Goal: Check status

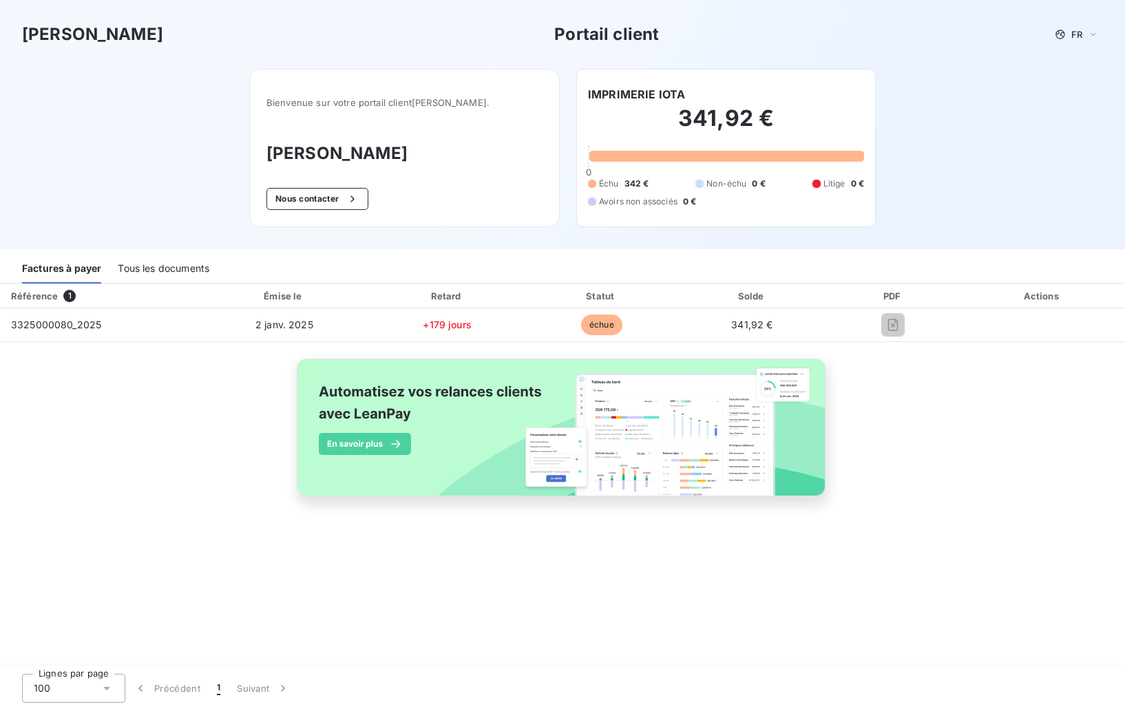
click at [943, 417] on div "Référence 1 Émise le Retard Statut Solde PDF Actions 3325000080_2025 [DATE] +17…" at bounding box center [562, 406] width 1125 height 244
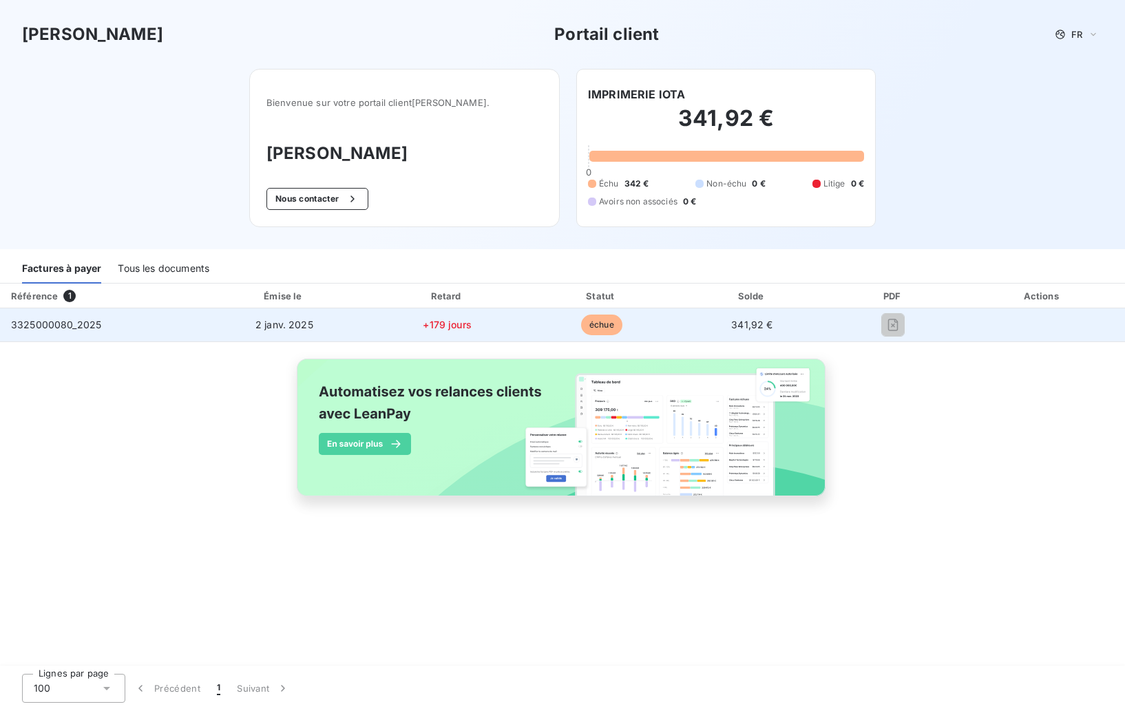
click at [82, 319] on span "3325000080_2025" at bounding box center [56, 325] width 90 height 12
click at [83, 322] on span "3325000080_2025" at bounding box center [56, 325] width 90 height 12
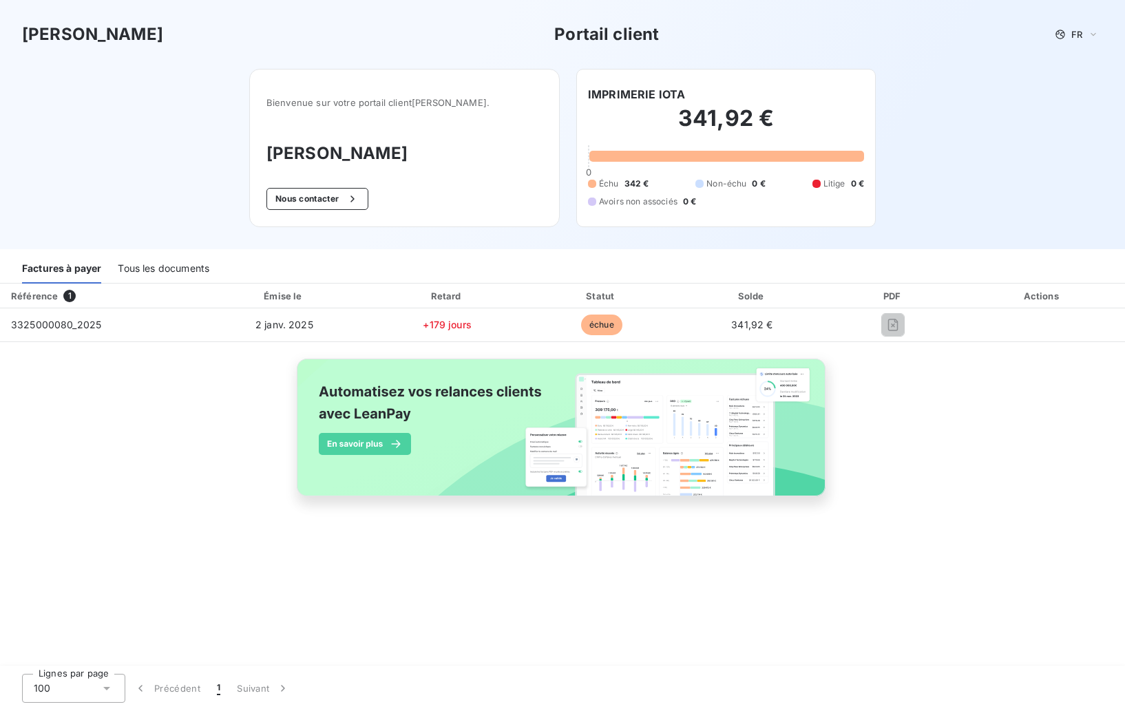
click at [66, 271] on div "Factures à payer" at bounding box center [61, 269] width 79 height 29
click at [165, 270] on div "Tous les documents" at bounding box center [164, 269] width 92 height 29
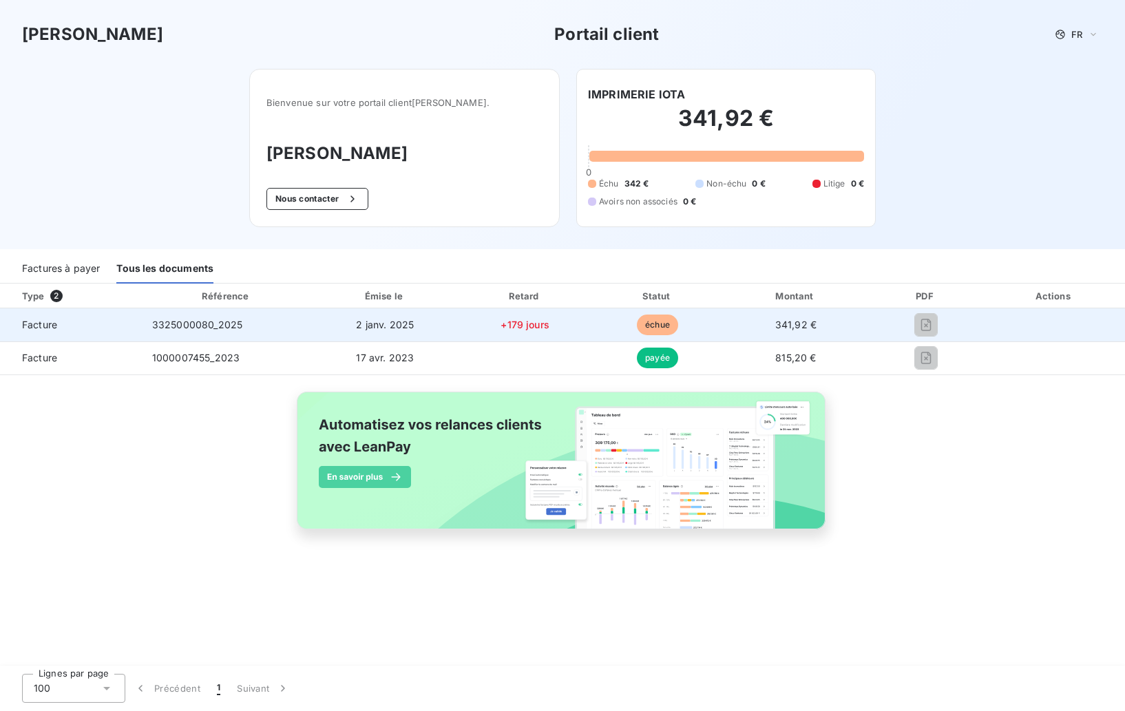
click at [984, 324] on td at bounding box center [926, 324] width 115 height 33
click at [742, 325] on td "341,92 €" at bounding box center [796, 324] width 146 height 33
drag, startPoint x: 627, startPoint y: 323, endPoint x: 516, endPoint y: 319, distance: 110.9
click at [620, 323] on td "échue" at bounding box center [657, 324] width 131 height 33
drag, startPoint x: 442, startPoint y: 319, endPoint x: 415, endPoint y: 319, distance: 27.5
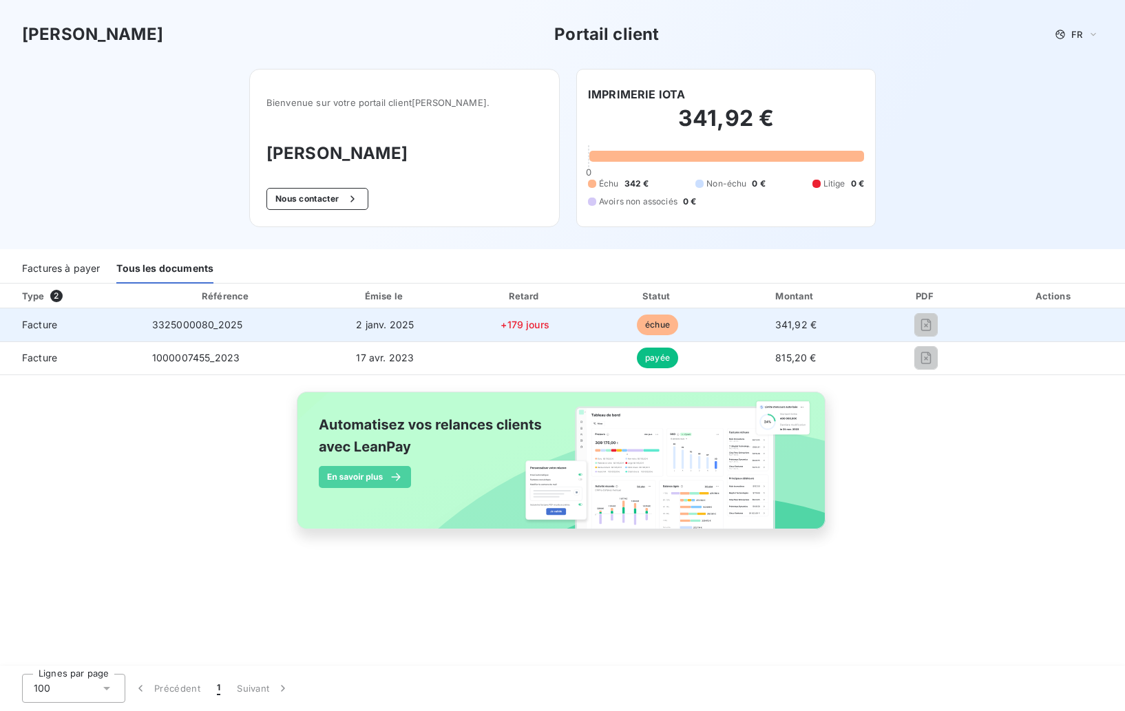
click at [439, 319] on td "2 janv. 2025" at bounding box center [385, 324] width 146 height 33
click at [409, 319] on span "2 janv. 2025" at bounding box center [385, 325] width 58 height 12
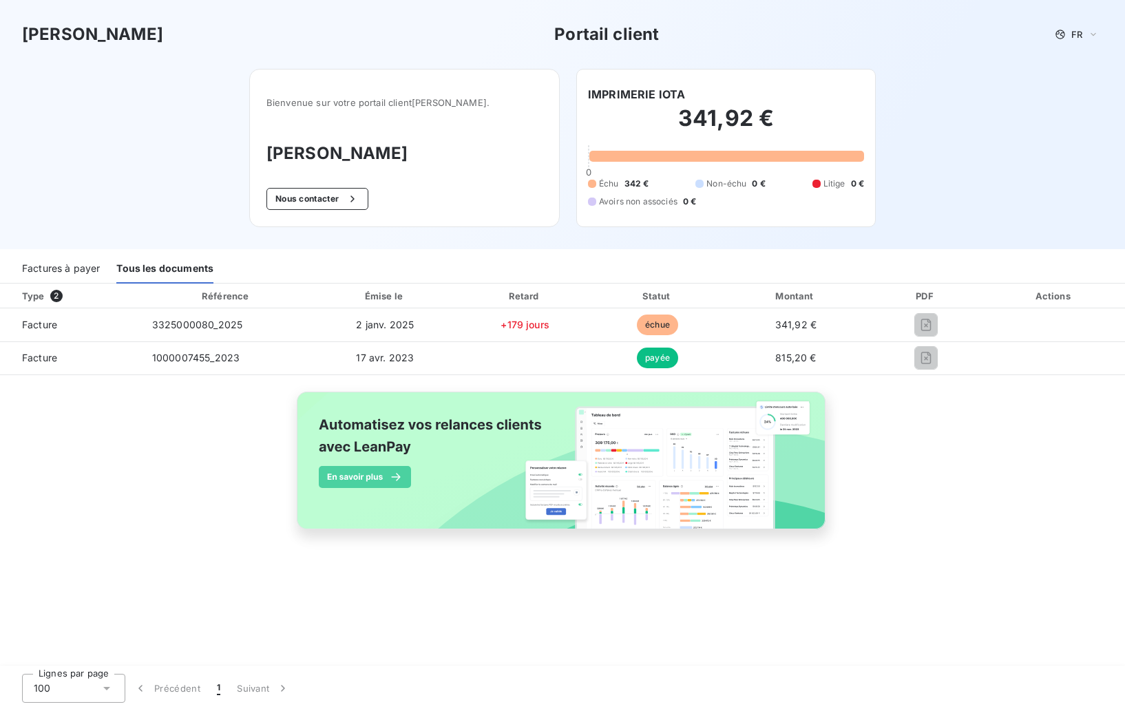
click at [54, 269] on div "Factures à payer" at bounding box center [61, 269] width 78 height 29
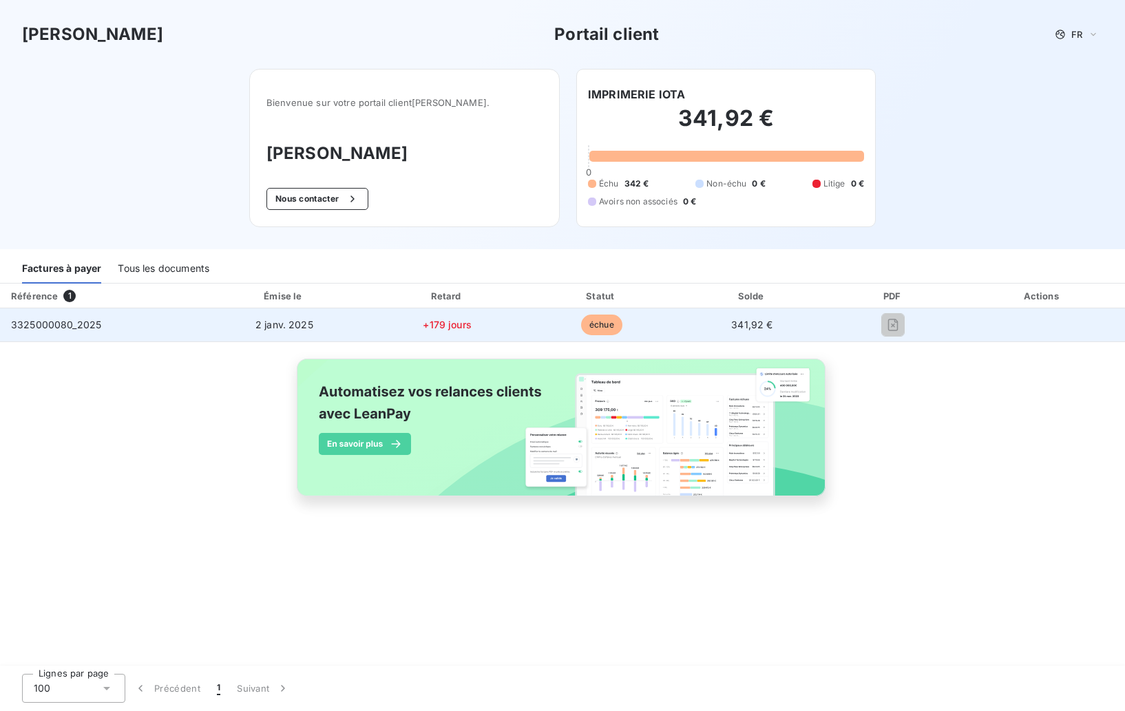
click at [448, 331] on span "+179 jours" at bounding box center [447, 325] width 49 height 12
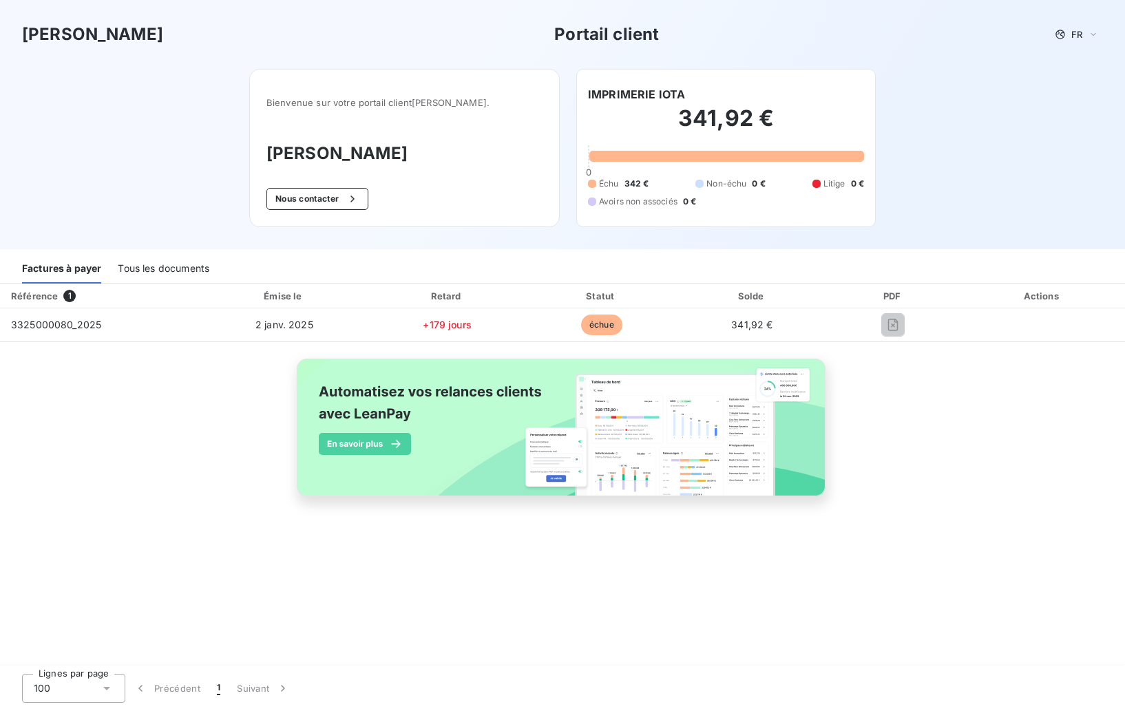
drag, startPoint x: 981, startPoint y: 397, endPoint x: 956, endPoint y: 374, distance: 33.6
click at [979, 395] on div "Référence 1 Émise le Retard Statut Solde PDF Actions 3325000080_2025 [DATE] +17…" at bounding box center [562, 406] width 1125 height 244
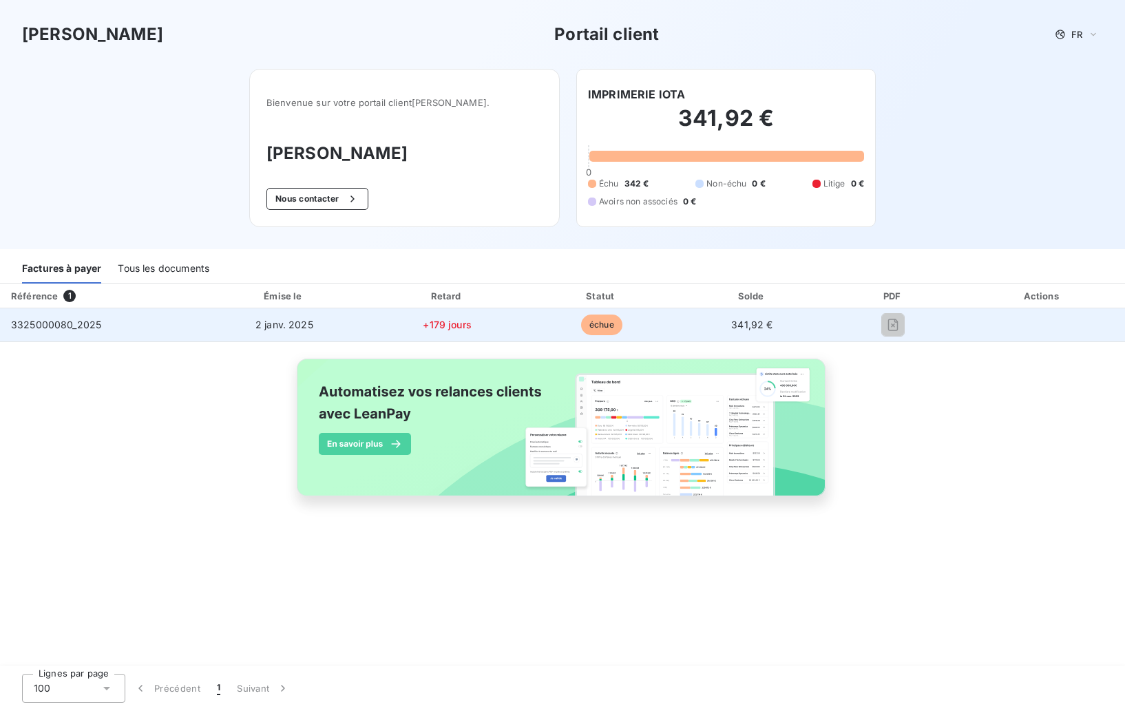
click at [744, 328] on span "341,92 €" at bounding box center [751, 325] width 41 height 12
drag, startPoint x: 575, startPoint y: 326, endPoint x: 468, endPoint y: 324, distance: 107.4
click at [564, 325] on td "échue" at bounding box center [601, 324] width 152 height 33
drag, startPoint x: 452, startPoint y: 324, endPoint x: 313, endPoint y: 322, distance: 139.1
click at [375, 322] on td "+179 jours" at bounding box center [447, 324] width 156 height 33
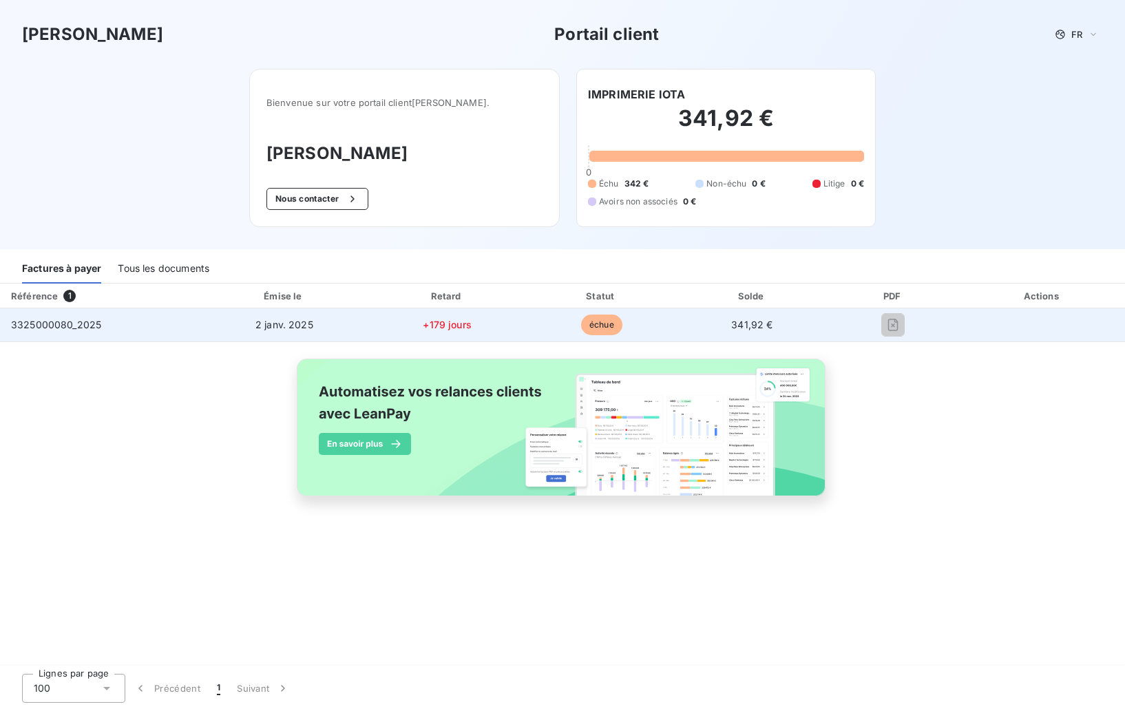
click at [287, 323] on span "2 janv. 2025" at bounding box center [284, 325] width 58 height 12
drag, startPoint x: 282, startPoint y: 324, endPoint x: 242, endPoint y: 324, distance: 39.9
click at [281, 324] on span "2 janv. 2025" at bounding box center [284, 325] width 58 height 12
click at [80, 322] on span "3325000080_2025" at bounding box center [56, 325] width 90 height 12
click at [42, 327] on span "3325000080_2025" at bounding box center [56, 325] width 90 height 12
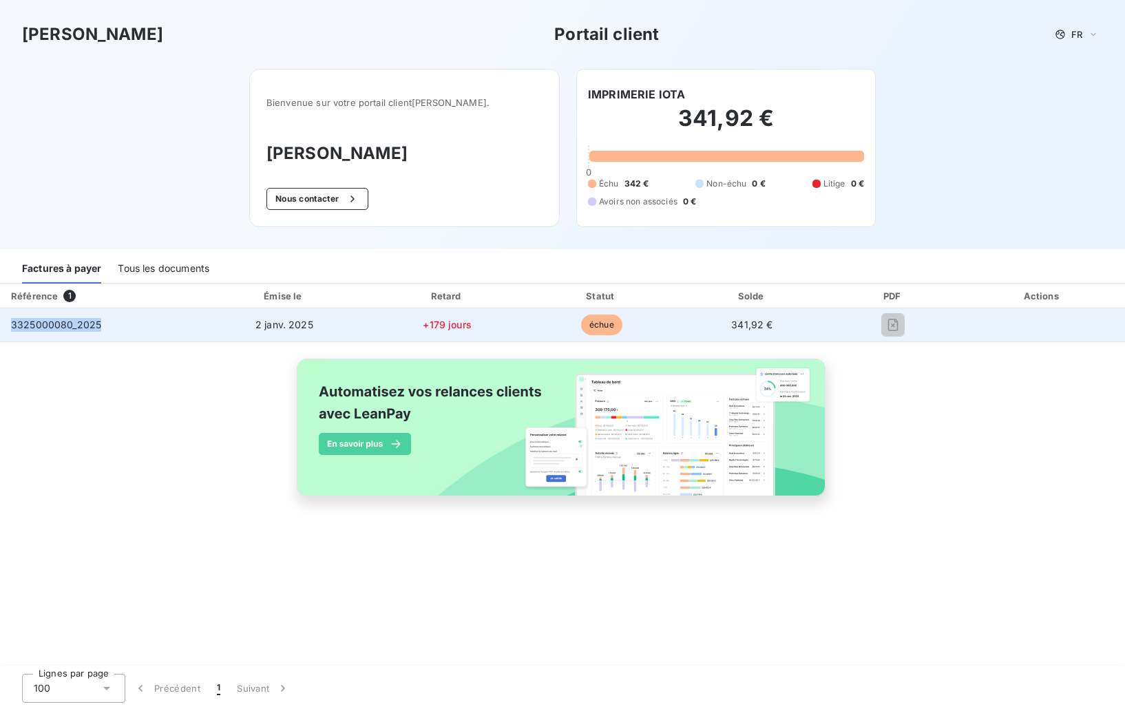
click at [42, 327] on span "3325000080_2025" at bounding box center [56, 325] width 90 height 12
click at [42, 326] on span "3325000080_2025" at bounding box center [56, 325] width 90 height 12
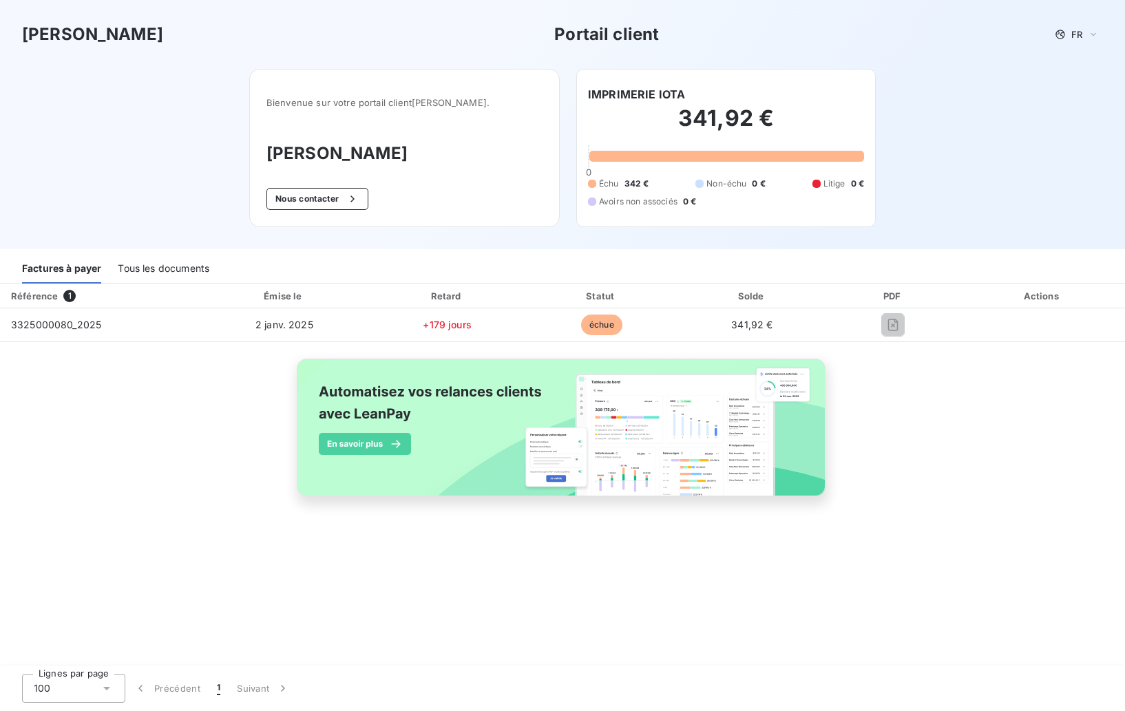
click at [41, 298] on div "Référence" at bounding box center [34, 296] width 47 height 11
click at [56, 308] on th "Référence 1" at bounding box center [99, 296] width 199 height 25
